Goal: Transaction & Acquisition: Purchase product/service

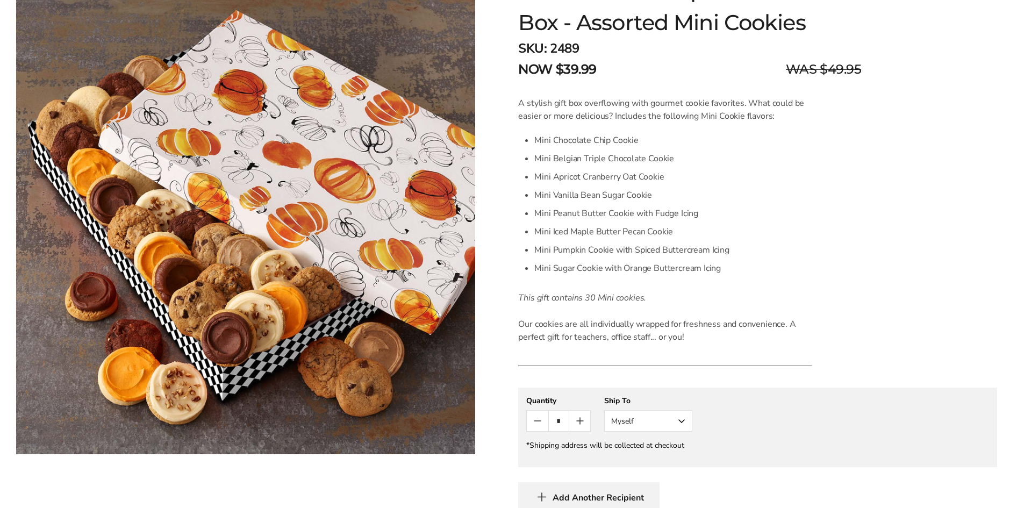
scroll to position [269, 0]
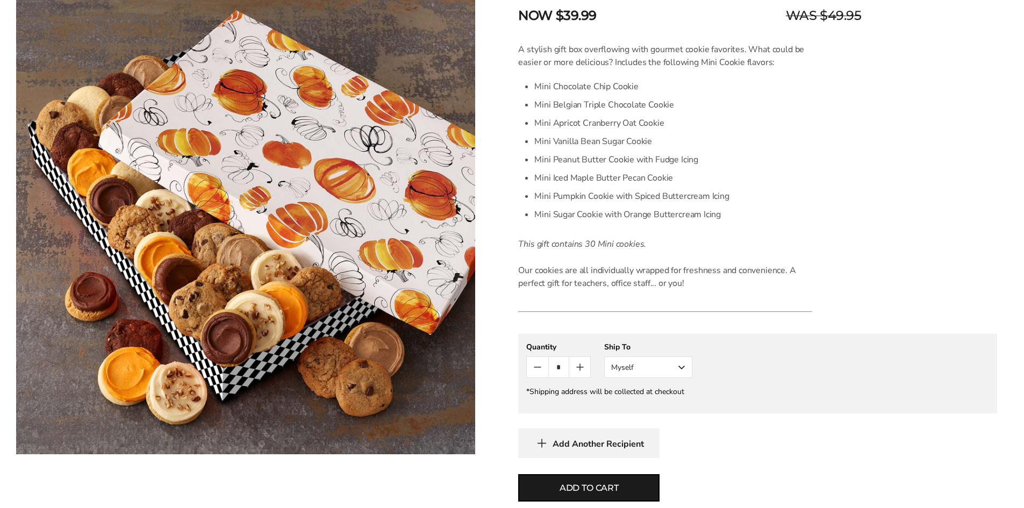
click at [679, 365] on button "Myself" at bounding box center [648, 366] width 88 height 21
click at [661, 406] on button "Other Recipient" at bounding box center [648, 406] width 87 height 19
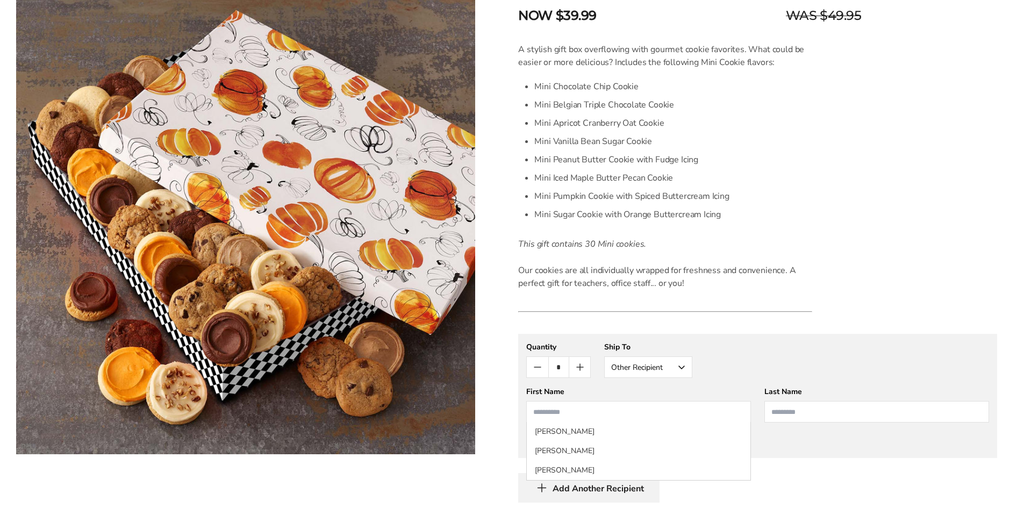
click at [580, 416] on input "First Name" at bounding box center [638, 411] width 225 height 21
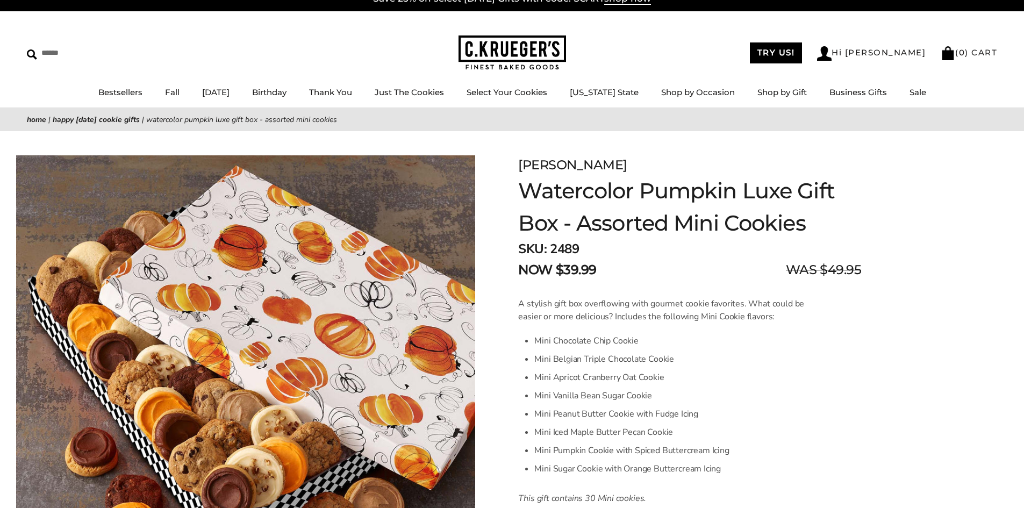
scroll to position [0, 0]
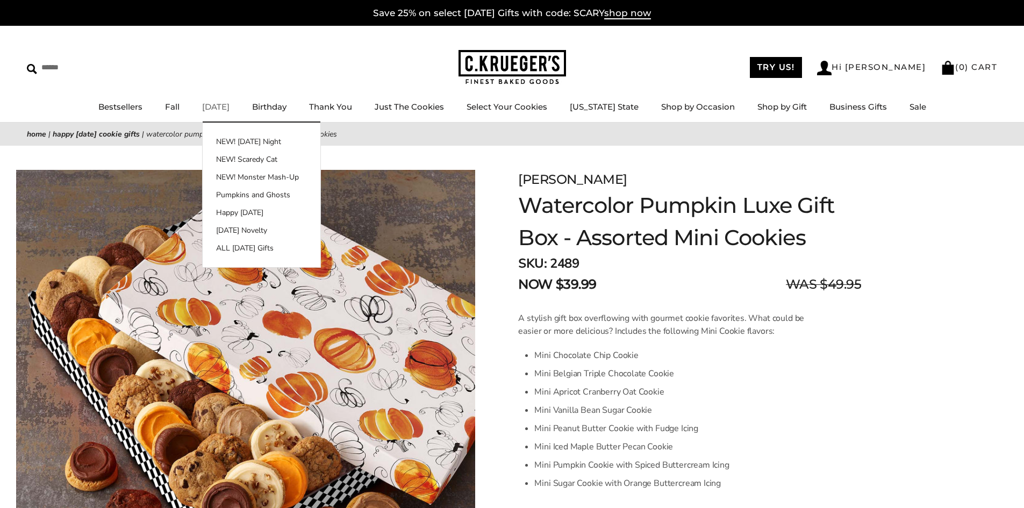
click at [228, 107] on link "[DATE]" at bounding box center [215, 107] width 27 height 10
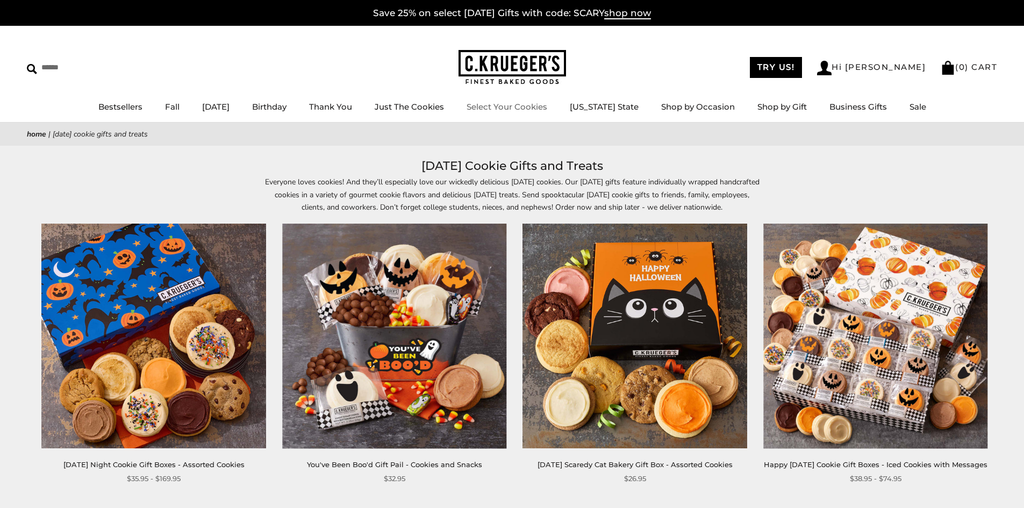
click at [540, 109] on link "Select Your Cookies" at bounding box center [506, 107] width 81 height 10
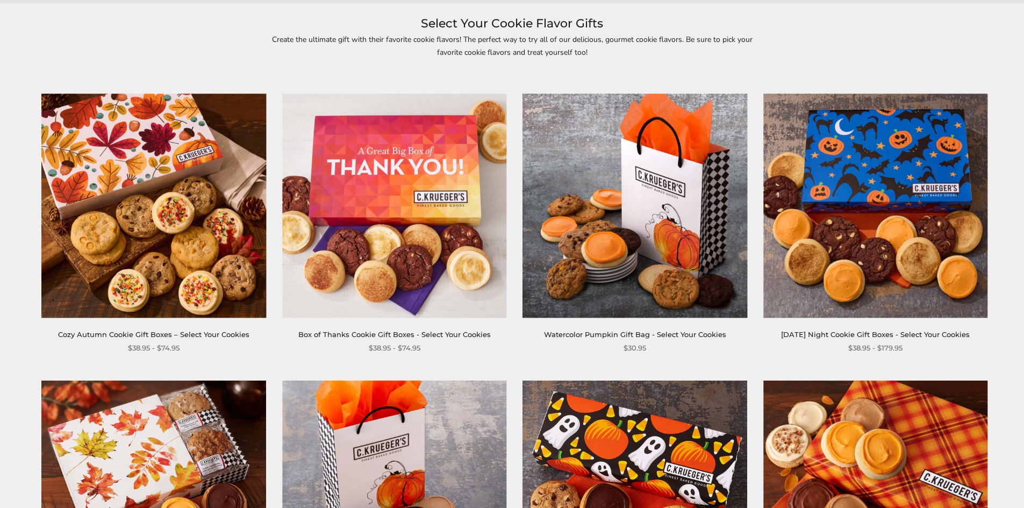
scroll to position [54, 0]
